Goal: Transaction & Acquisition: Download file/media

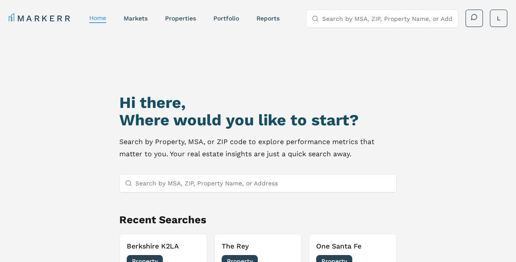
scroll to position [75, 0]
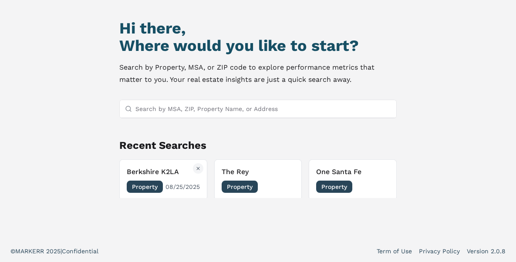
click at [141, 186] on span "Property" at bounding box center [145, 187] width 36 height 12
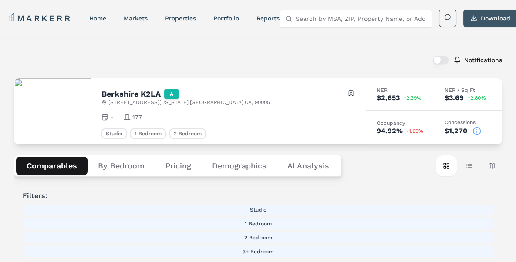
click at [486, 17] on button "Download" at bounding box center [491, 18] width 54 height 17
